Goal: Transaction & Acquisition: Purchase product/service

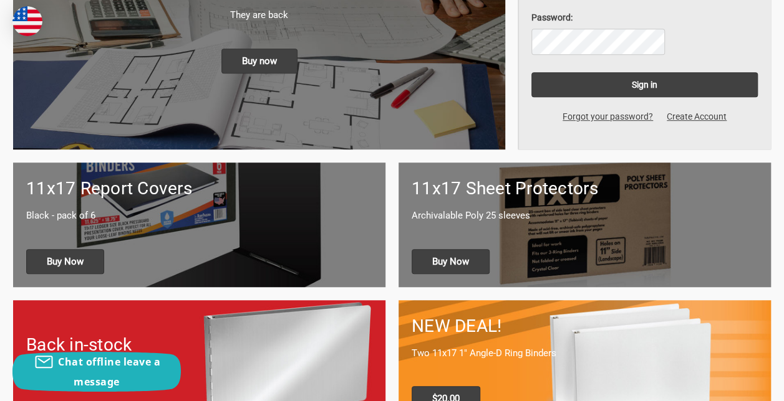
scroll to position [312, 0]
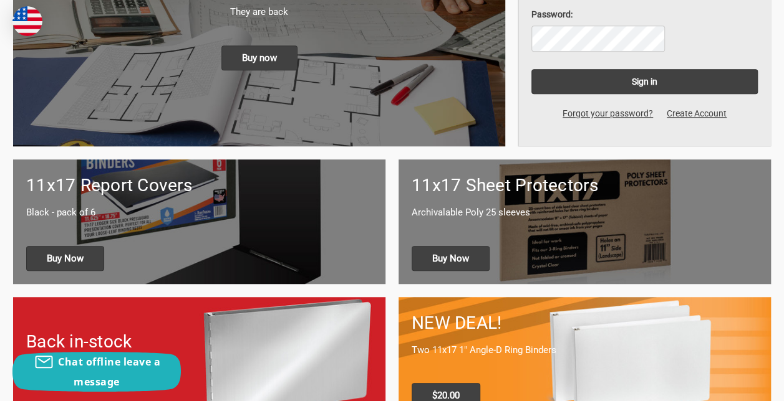
click at [372, 362] on p "11x17 Aluminum Ring Binders" at bounding box center [199, 369] width 346 height 14
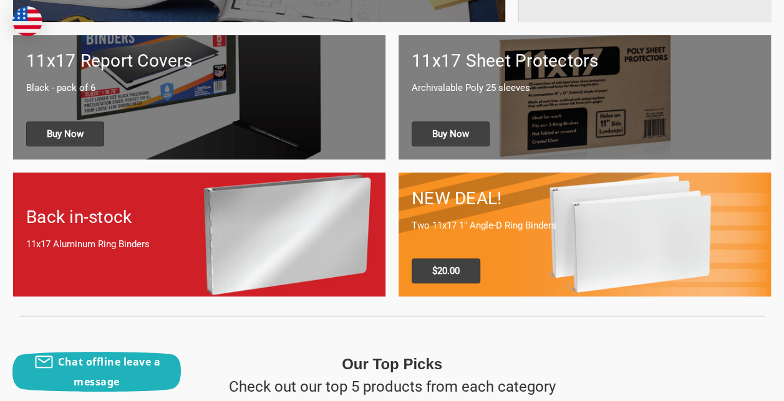
scroll to position [249, 0]
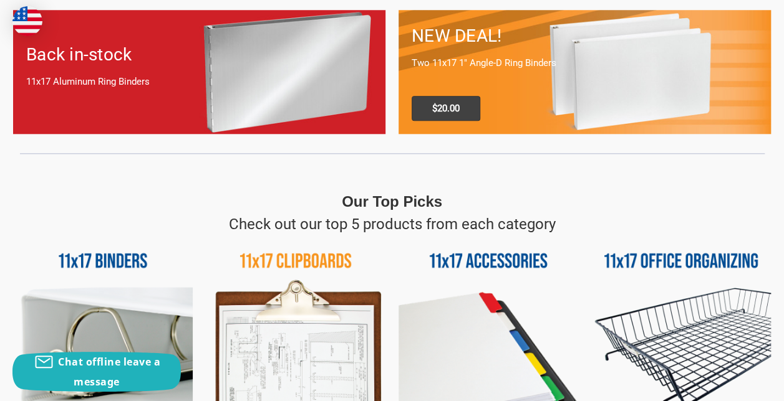
scroll to position [623, 0]
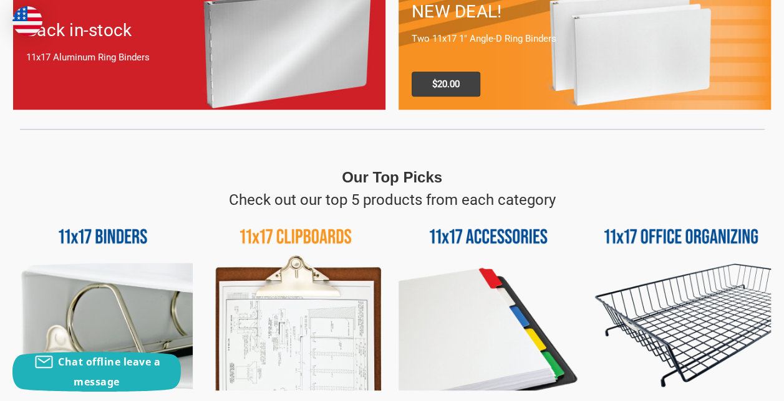
click at [141, 211] on img at bounding box center [103, 301] width 180 height 180
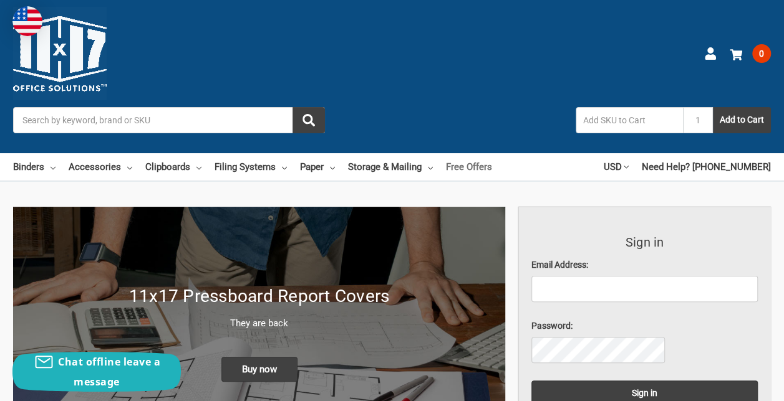
click at [492, 153] on link "Free Offers" at bounding box center [469, 166] width 46 height 27
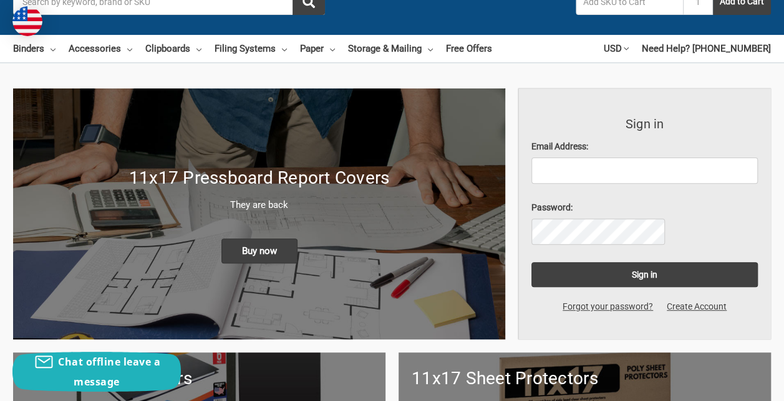
scroll to position [125, 0]
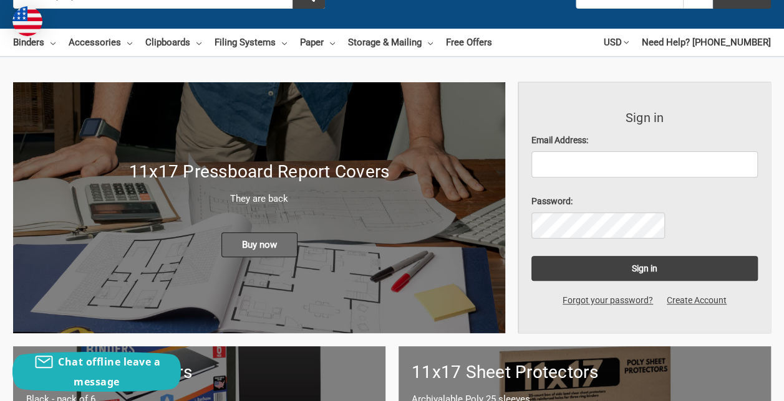
click at [221, 233] on span "Buy now" at bounding box center [259, 245] width 76 height 25
